Goal: Task Accomplishment & Management: Complete application form

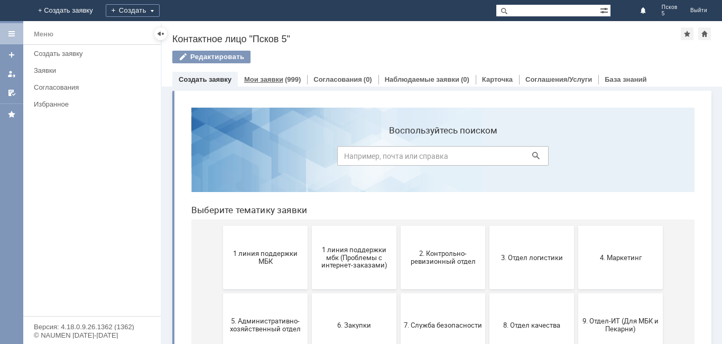
click at [283, 83] on div "Мои заявки (999)" at bounding box center [272, 79] width 69 height 15
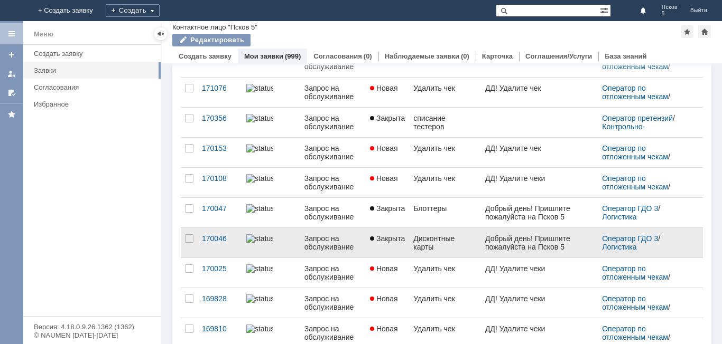
scroll to position [413, 0]
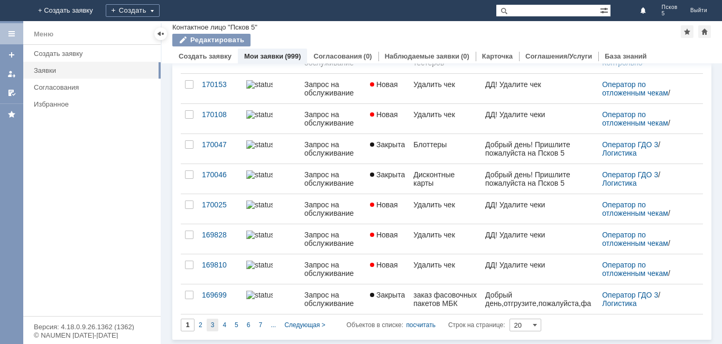
click at [210, 328] on div "3" at bounding box center [213, 325] width 12 height 13
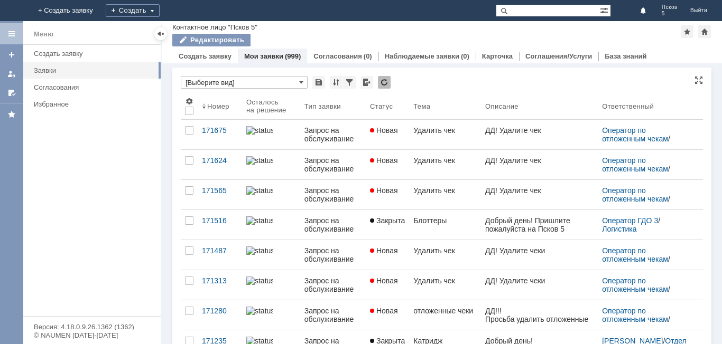
type input "3"
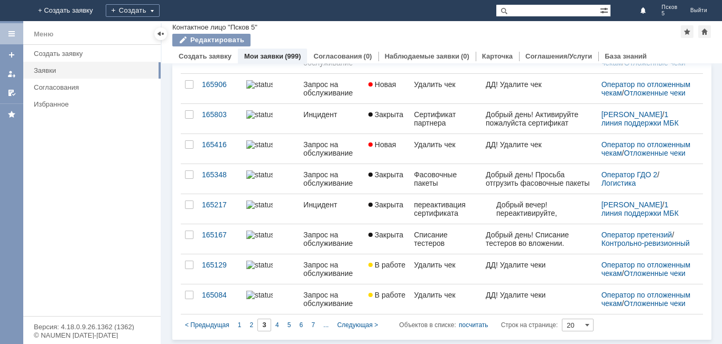
click at [275, 324] on div "4" at bounding box center [277, 325] width 12 height 13
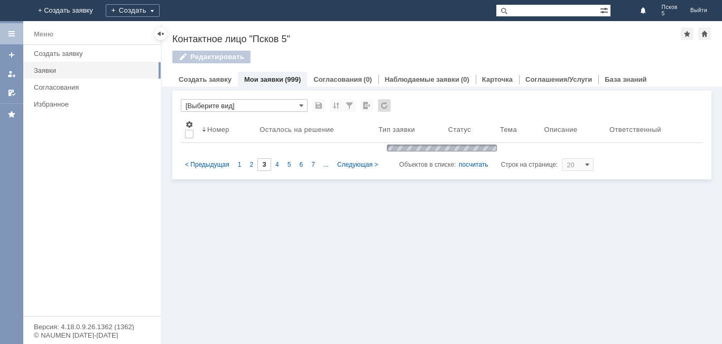
type input "4"
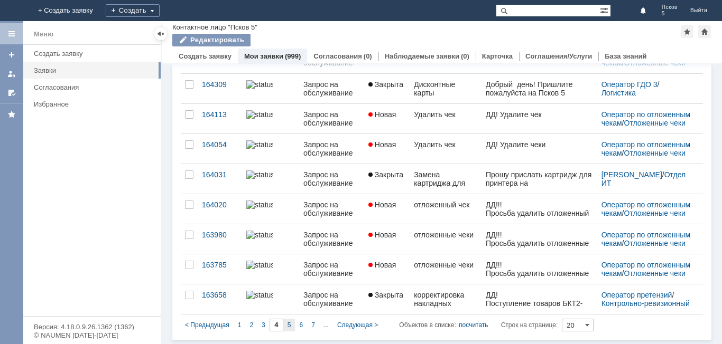
click at [292, 323] on div "5" at bounding box center [289, 325] width 12 height 13
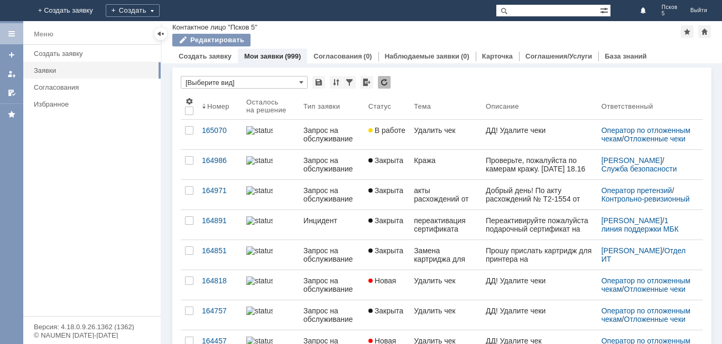
type input "5"
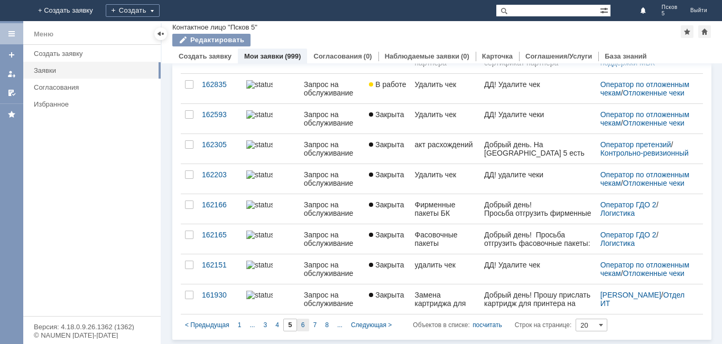
click at [305, 325] on div "6" at bounding box center [303, 325] width 12 height 13
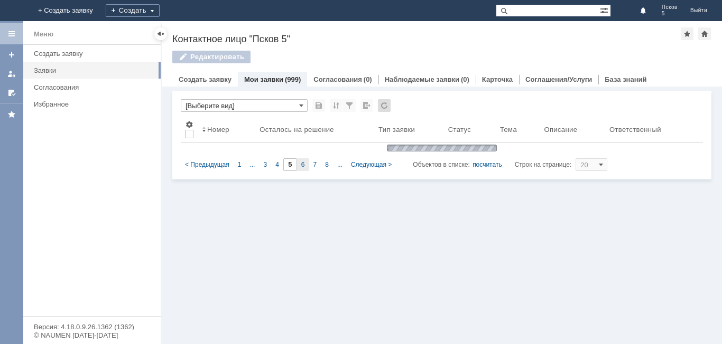
type input "6"
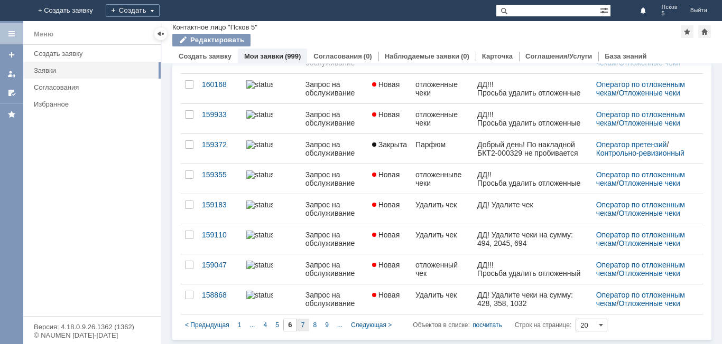
click at [301, 326] on span "7" at bounding box center [303, 325] width 4 height 7
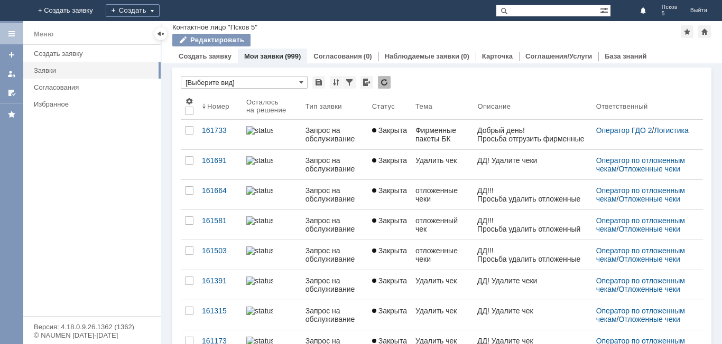
type input "7"
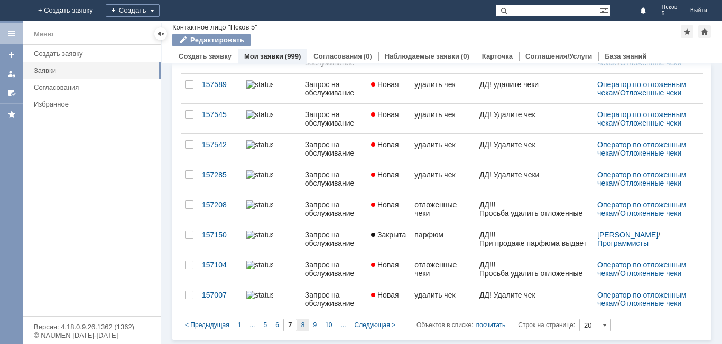
click at [301, 324] on span "8" at bounding box center [303, 325] width 4 height 7
type input "8"
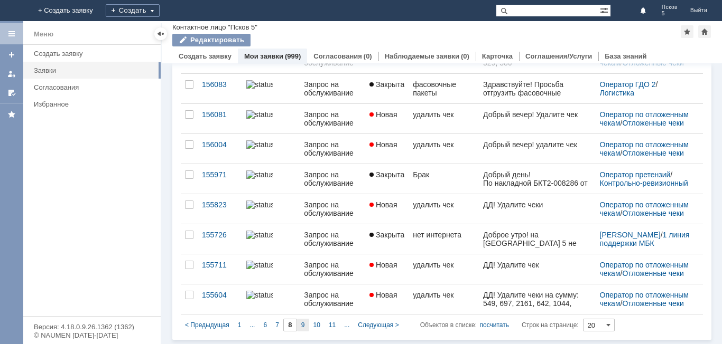
click at [305, 325] on div "9" at bounding box center [303, 325] width 12 height 13
type input "9"
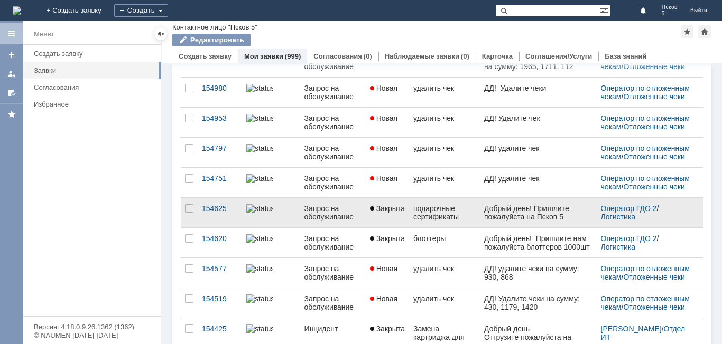
click at [469, 211] on div "подарочные сертификаты" at bounding box center [444, 212] width 62 height 17
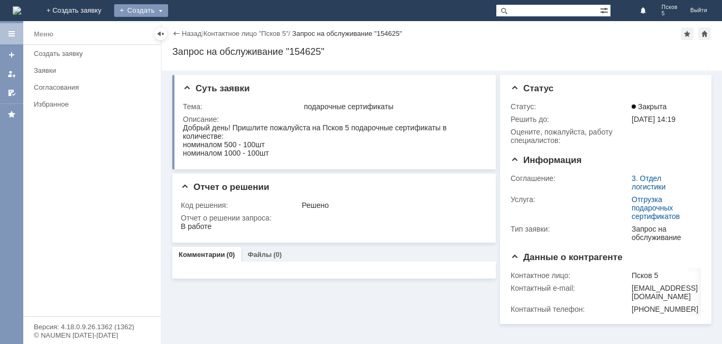
click at [168, 11] on div "Создать" at bounding box center [141, 10] width 54 height 13
click at [197, 31] on link "Заявка" at bounding box center [156, 31] width 80 height 13
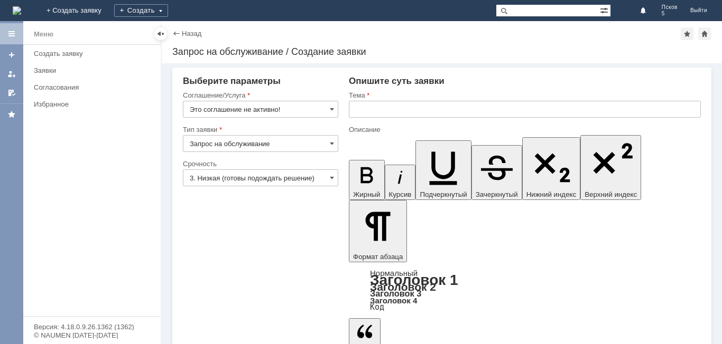
click at [421, 110] on input "text" at bounding box center [525, 109] width 352 height 17
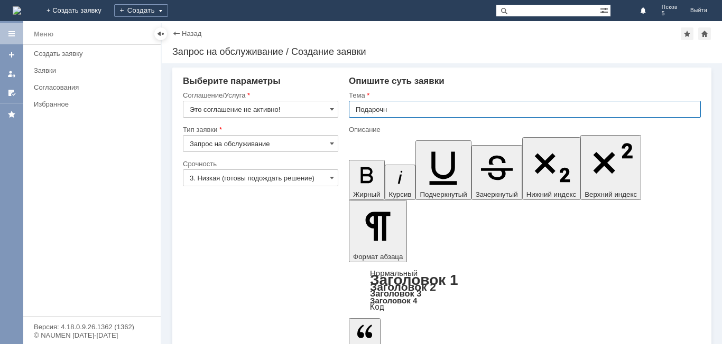
click at [404, 108] on input "Подарочн" at bounding box center [525, 109] width 352 height 17
type input "Подарочные сертификаты"
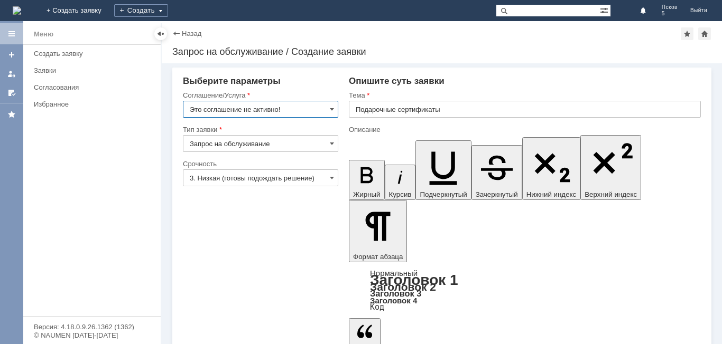
drag, startPoint x: 334, startPoint y: 108, endPoint x: 326, endPoint y: 114, distance: 9.8
click at [334, 108] on div "Это соглашение не активно!" at bounding box center [260, 109] width 155 height 17
click at [333, 107] on span at bounding box center [332, 109] width 4 height 8
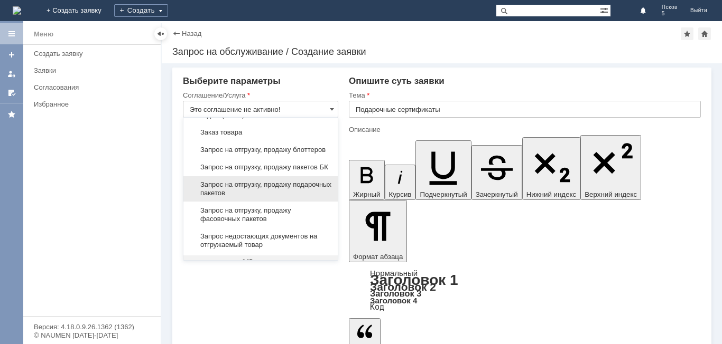
scroll to position [412, 0]
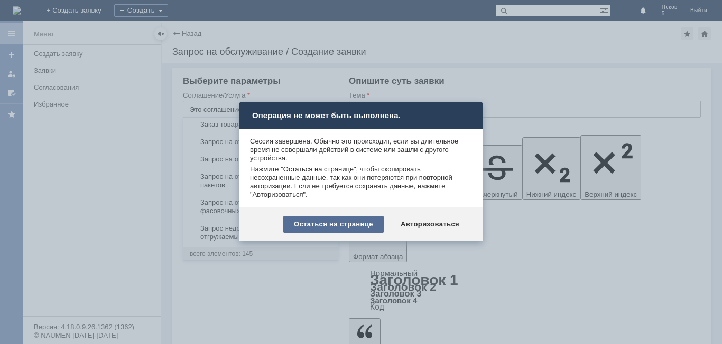
click at [368, 221] on div "Остаться на странице" at bounding box center [333, 224] width 100 height 17
click at [436, 224] on div "Авторизоваться" at bounding box center [430, 224] width 80 height 17
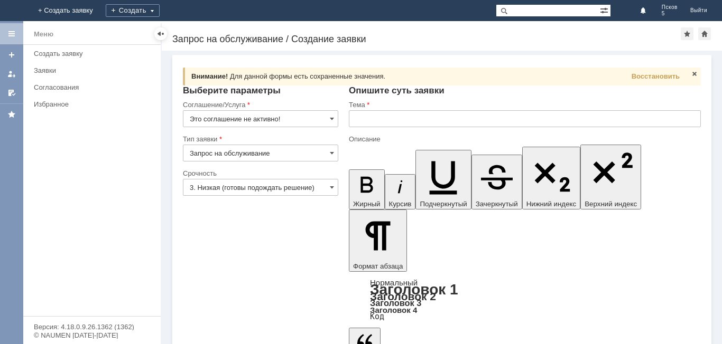
click at [334, 117] on input "Это соглашение не активно!" at bounding box center [260, 118] width 155 height 17
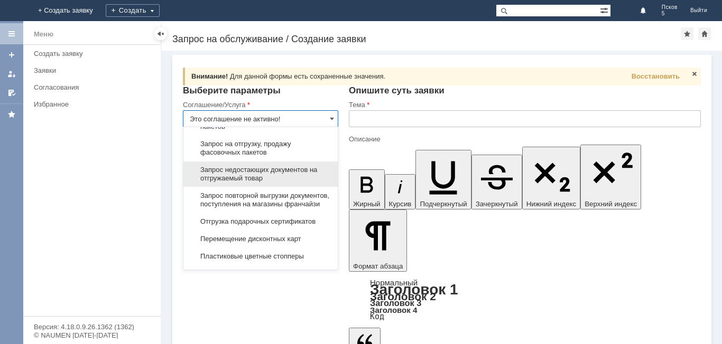
scroll to position [464, 0]
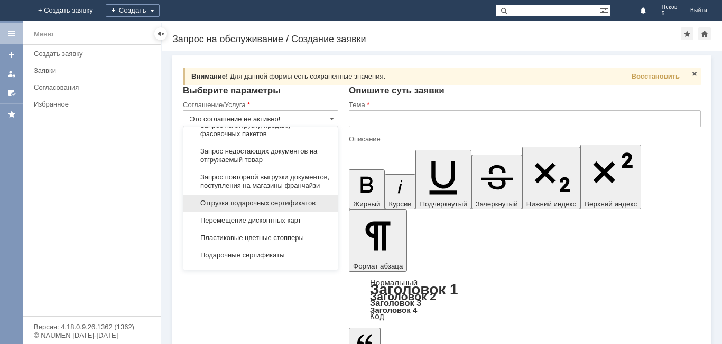
click at [292, 208] on span "Отгрузка подарочных сертификатов" at bounding box center [261, 203] width 142 height 8
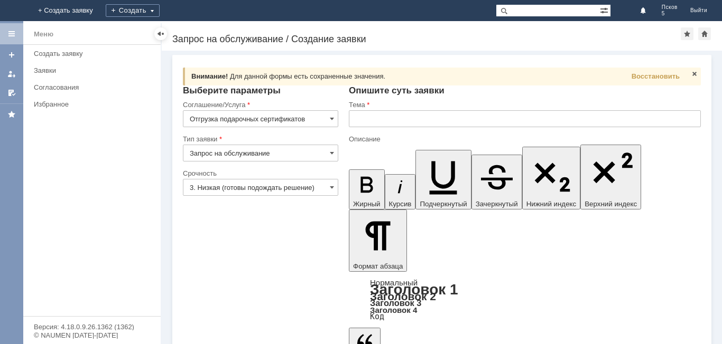
drag, startPoint x: 332, startPoint y: 119, endPoint x: 329, endPoint y: 126, distance: 7.6
click at [332, 121] on span at bounding box center [332, 119] width 4 height 8
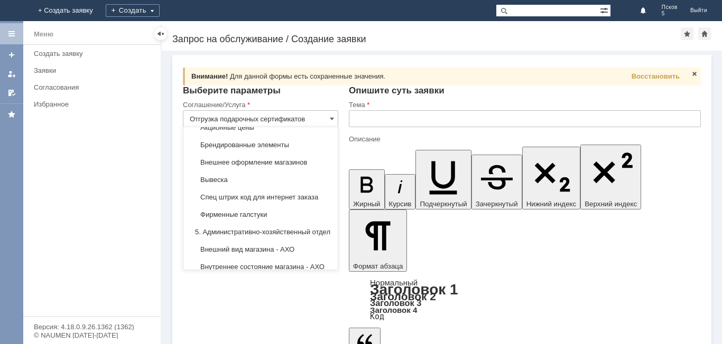
scroll to position [785, 0]
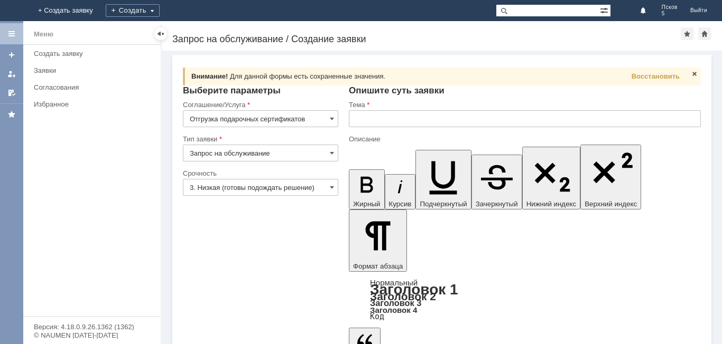
type input "Отгрузка подарочных сертификатов"
click at [389, 117] on input "text" at bounding box center [525, 118] width 352 height 17
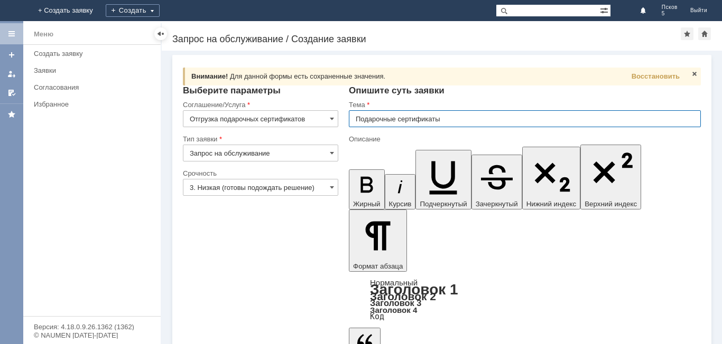
type input "Подарочные сертификаты"
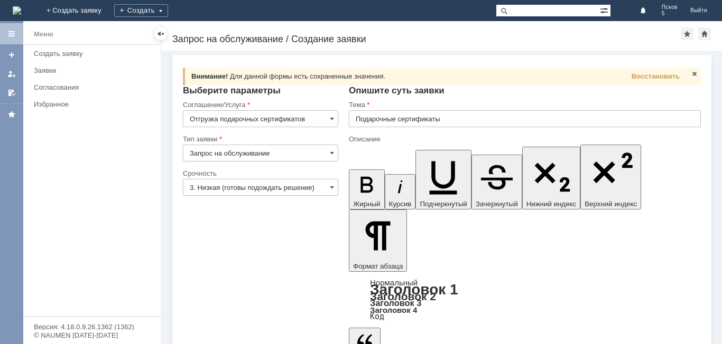
click at [330, 185] on span at bounding box center [332, 187] width 4 height 8
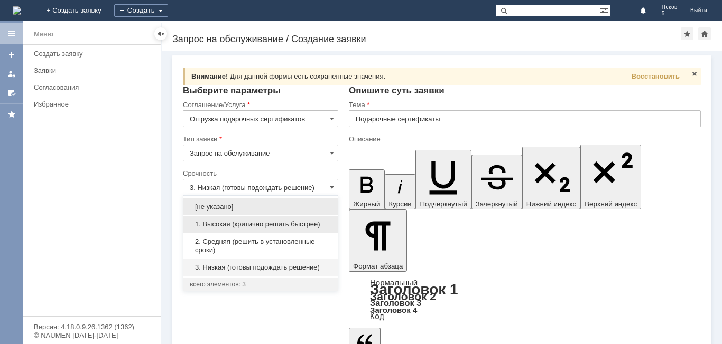
click at [270, 225] on span "1. Высокая (критично решить быстрее)" at bounding box center [261, 224] width 142 height 8
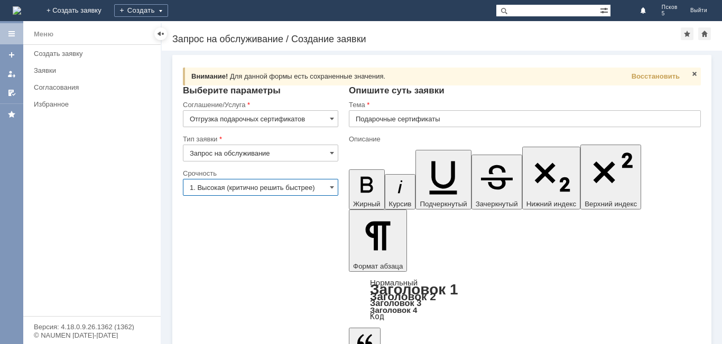
type input "1. Высокая (критично решить быстрее)"
